Goal: Ask a question

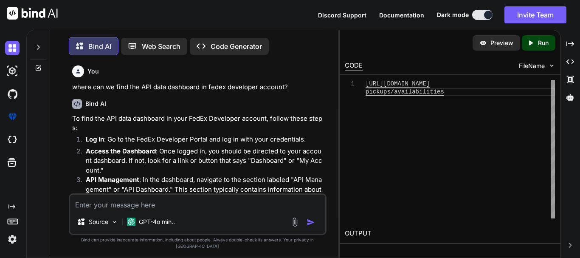
scroll to position [0, 24]
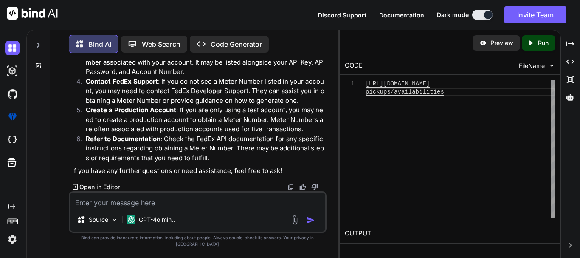
click at [120, 207] on textarea at bounding box center [197, 199] width 255 height 15
paste textarea "Hi Team, I hope this email finds you well. I am writing to follow up on my prom…"
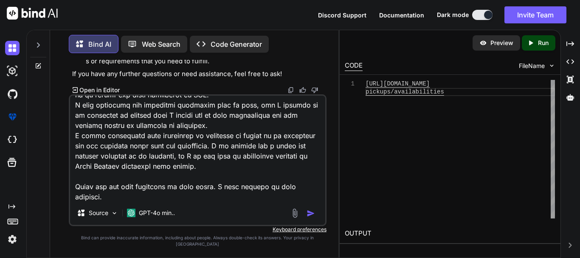
scroll to position [194, 0]
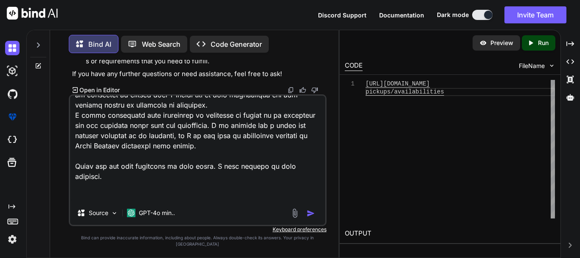
type textarea "Hi Team, I hope this email finds you well. I am writing to follow up on my prom…"
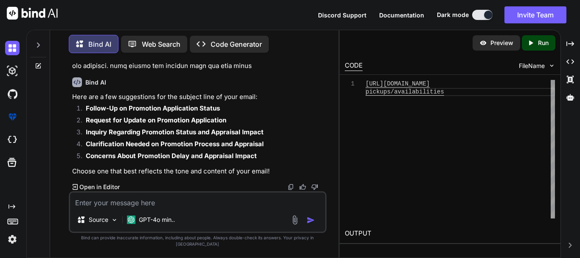
scroll to position [7365, 0]
drag, startPoint x: 158, startPoint y: 154, endPoint x: 229, endPoint y: 154, distance: 71.3
click at [229, 151] on li "Clarification Needed on Promotion Process and Appraisal" at bounding box center [202, 145] width 246 height 12
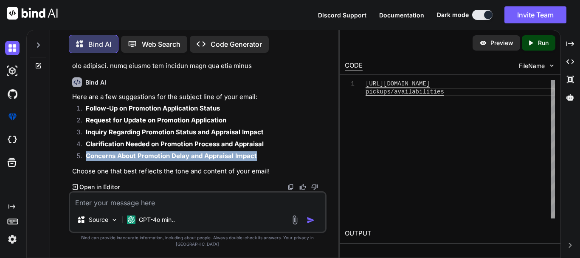
drag, startPoint x: 258, startPoint y: 163, endPoint x: 87, endPoint y: 163, distance: 171.0
click at [87, 163] on li "Concerns About Promotion Delay and Appraisal Impact" at bounding box center [202, 157] width 246 height 12
copy strong "Concerns About Promotion Delay and Appraisal Impact"
click at [162, 160] on strong "Concerns About Promotion Delay and Appraisal Impact" at bounding box center [171, 155] width 171 height 8
drag, startPoint x: 256, startPoint y: 161, endPoint x: 85, endPoint y: 166, distance: 170.7
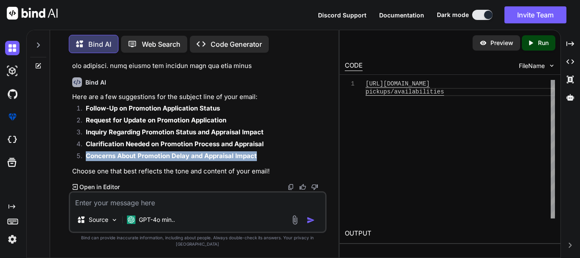
click at [85, 163] on li "Concerns About Promotion Delay and Appraisal Impact" at bounding box center [202, 157] width 246 height 12
copy strong "Concerns About Promotion Delay and Appraisal Impact"
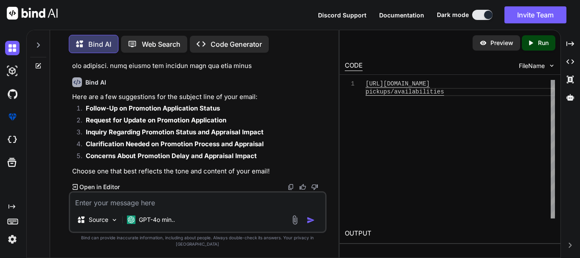
click at [174, 127] on li "Request for Update on Promotion Application" at bounding box center [202, 121] width 246 height 12
drag, startPoint x: 187, startPoint y: 179, endPoint x: 260, endPoint y: 178, distance: 72.6
click at [260, 176] on p "Choose one that best reflects the tone and content of your email!" at bounding box center [198, 171] width 252 height 10
drag, startPoint x: 137, startPoint y: 177, endPoint x: 207, endPoint y: 178, distance: 70.0
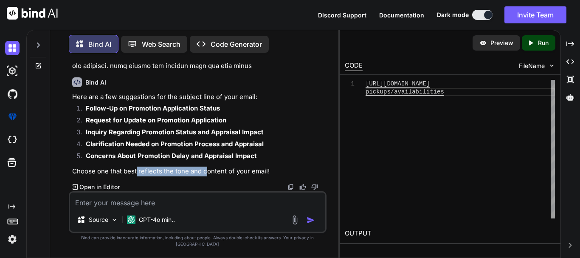
click at [207, 176] on p "Choose one that best reflects the tone and content of your email!" at bounding box center [198, 171] width 252 height 10
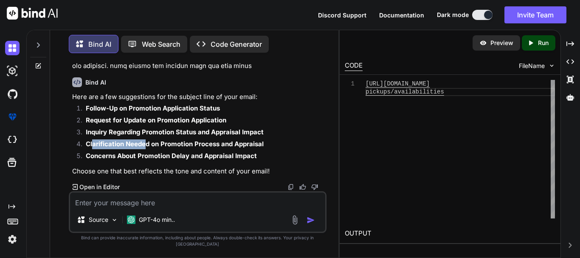
drag, startPoint x: 93, startPoint y: 150, endPoint x: 145, endPoint y: 150, distance: 52.2
click at [145, 148] on strong "Clarification Needed on Promotion Process and Appraisal" at bounding box center [175, 144] width 178 height 8
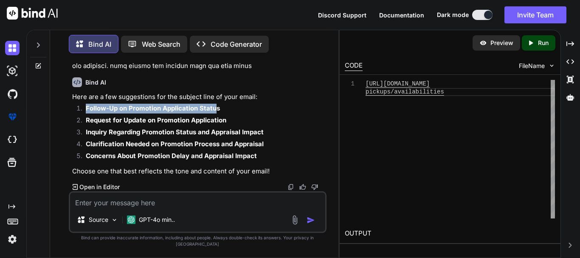
drag, startPoint x: 87, startPoint y: 115, endPoint x: 217, endPoint y: 115, distance: 130.7
click at [217, 112] on strong "Follow-Up on Promotion Application Status" at bounding box center [153, 108] width 134 height 8
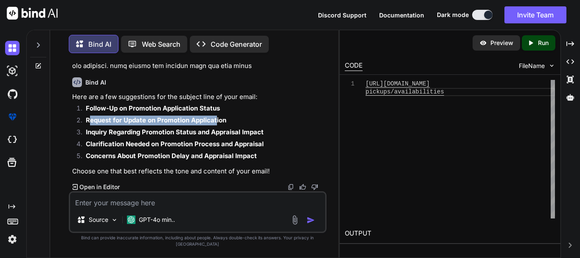
drag, startPoint x: 89, startPoint y: 128, endPoint x: 216, endPoint y: 126, distance: 126.9
click at [216, 124] on strong "Request for Update on Promotion Application" at bounding box center [156, 120] width 140 height 8
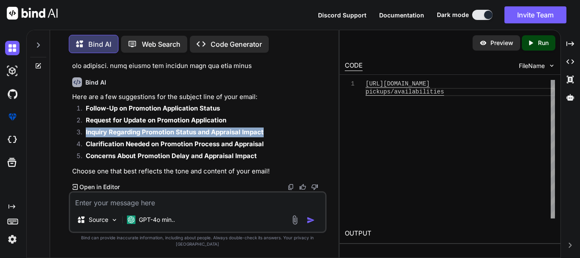
drag, startPoint x: 83, startPoint y: 139, endPoint x: 265, endPoint y: 139, distance: 181.6
click at [265, 139] on li "Inquiry Regarding Promotion Status and Appraisal Impact" at bounding box center [202, 133] width 246 height 12
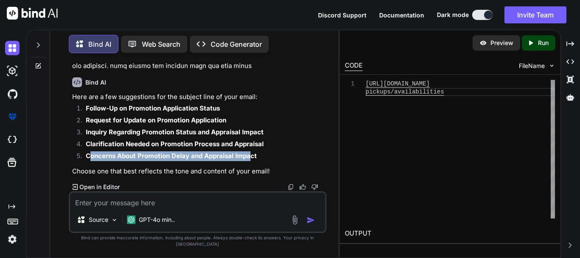
drag, startPoint x: 91, startPoint y: 161, endPoint x: 250, endPoint y: 161, distance: 158.3
click at [250, 160] on strong "Concerns About Promotion Delay and Appraisal Impact" at bounding box center [171, 155] width 171 height 8
drag, startPoint x: 87, startPoint y: 161, endPoint x: 259, endPoint y: 164, distance: 171.9
click at [259, 163] on li "Concerns About Promotion Delay and Appraisal Impact" at bounding box center [202, 157] width 246 height 12
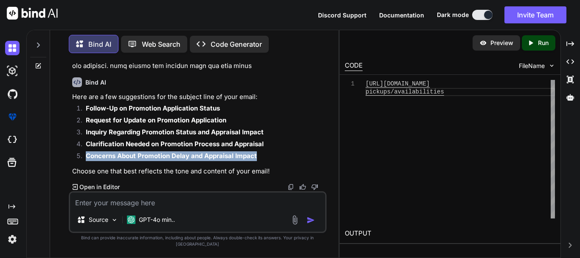
click at [259, 163] on li "Concerns About Promotion Delay and Appraisal Impact" at bounding box center [202, 157] width 246 height 12
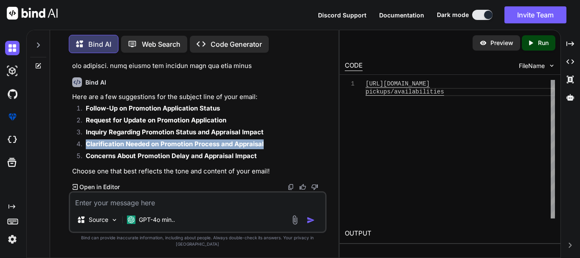
drag, startPoint x: 86, startPoint y: 149, endPoint x: 286, endPoint y: 149, distance: 199.9
click at [286, 149] on li "Clarification Needed on Promotion Process and Appraisal" at bounding box center [202, 145] width 246 height 12
